Goal: Information Seeking & Learning: Find specific fact

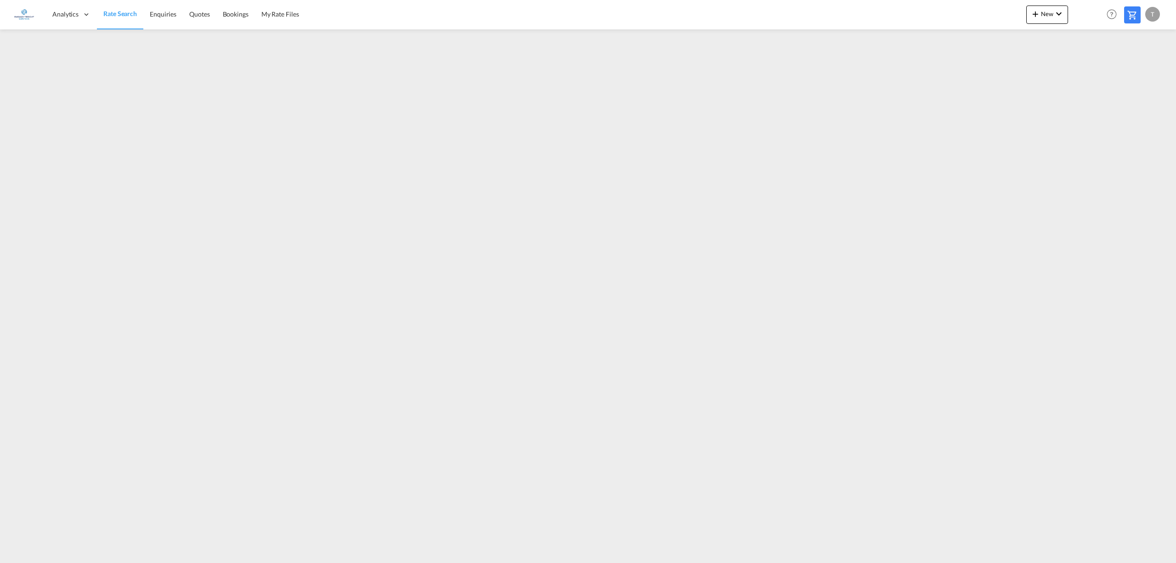
click at [127, 12] on span "Rate Search" at bounding box center [120, 14] width 34 height 8
click at [283, 13] on span "My Rate Files" at bounding box center [280, 14] width 38 height 8
click at [122, 13] on span "Rate Search" at bounding box center [119, 14] width 33 height 8
click at [282, 12] on span "My Rate Files" at bounding box center [280, 14] width 38 height 8
click at [1050, 7] on button "New" at bounding box center [1047, 15] width 42 height 18
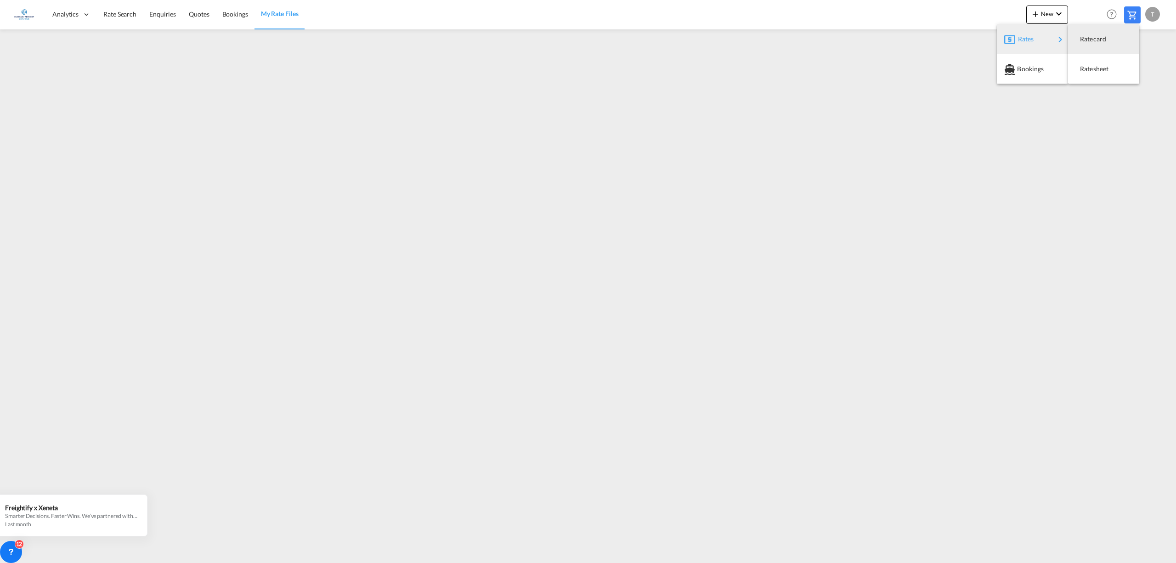
click at [1029, 37] on span "Rates" at bounding box center [1023, 39] width 11 height 18
click at [1090, 67] on span "Ratesheet" at bounding box center [1085, 69] width 10 height 18
click at [118, 15] on span "Rate Search" at bounding box center [119, 14] width 33 height 8
click at [278, 11] on span "My Rate Files" at bounding box center [280, 14] width 38 height 8
click at [199, 12] on span "Quotes" at bounding box center [199, 14] width 20 height 8
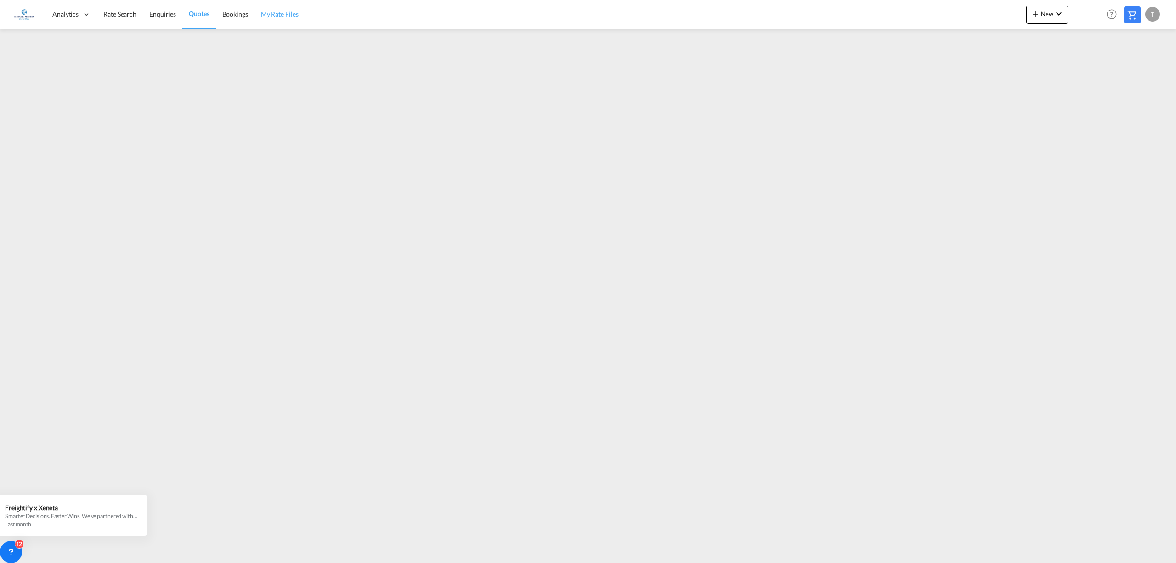
click at [291, 13] on span "My Rate Files" at bounding box center [280, 14] width 38 height 8
click at [120, 8] on link "Rate Search" at bounding box center [120, 15] width 46 height 30
